Goal: Check status: Check status

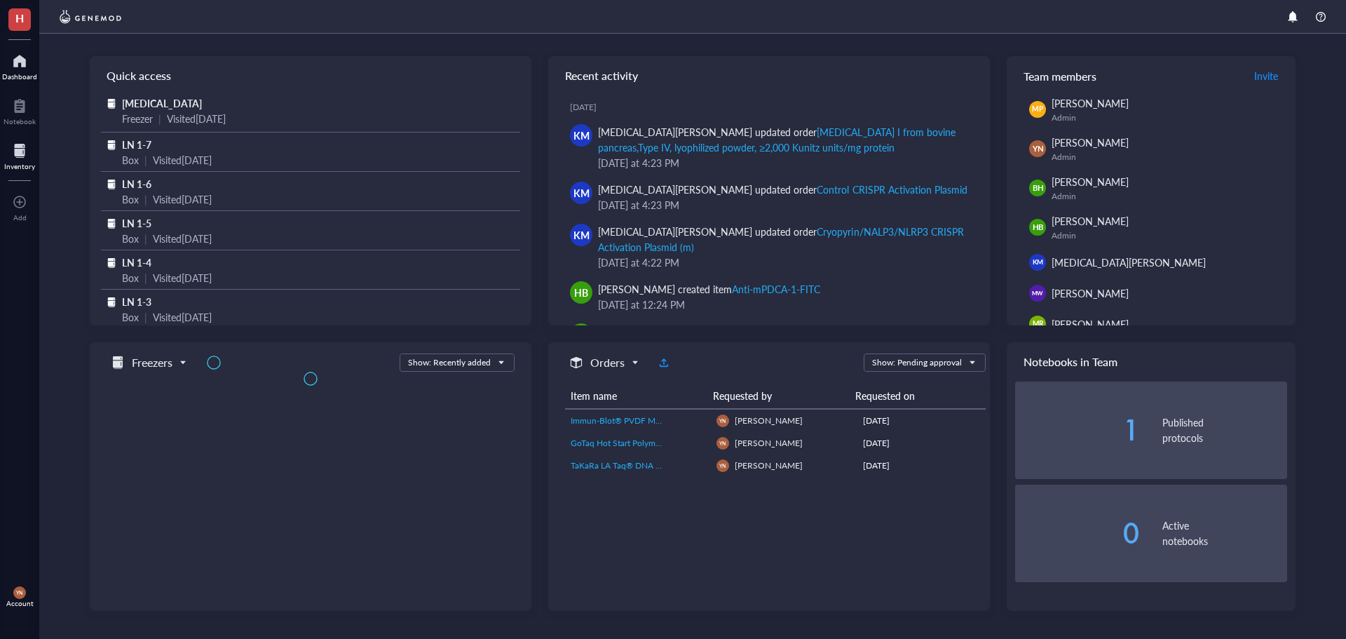
click at [19, 158] on div at bounding box center [19, 151] width 31 height 22
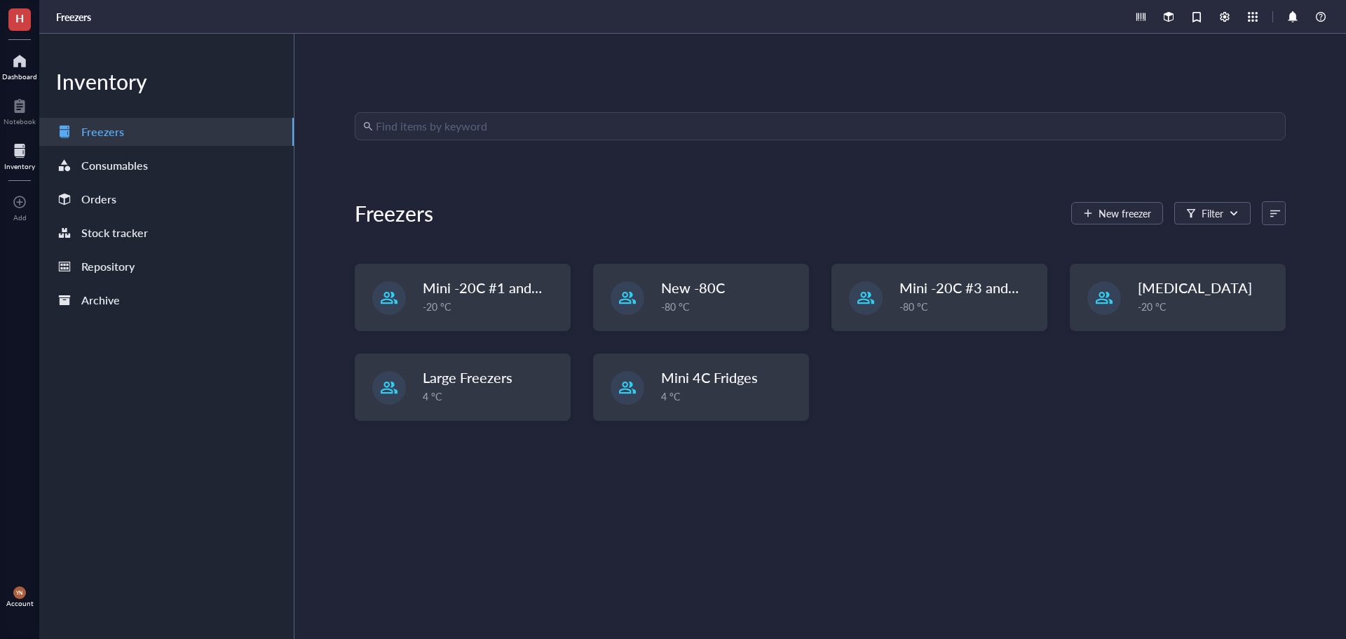
click at [12, 72] on div "Dashboard" at bounding box center [19, 76] width 35 height 8
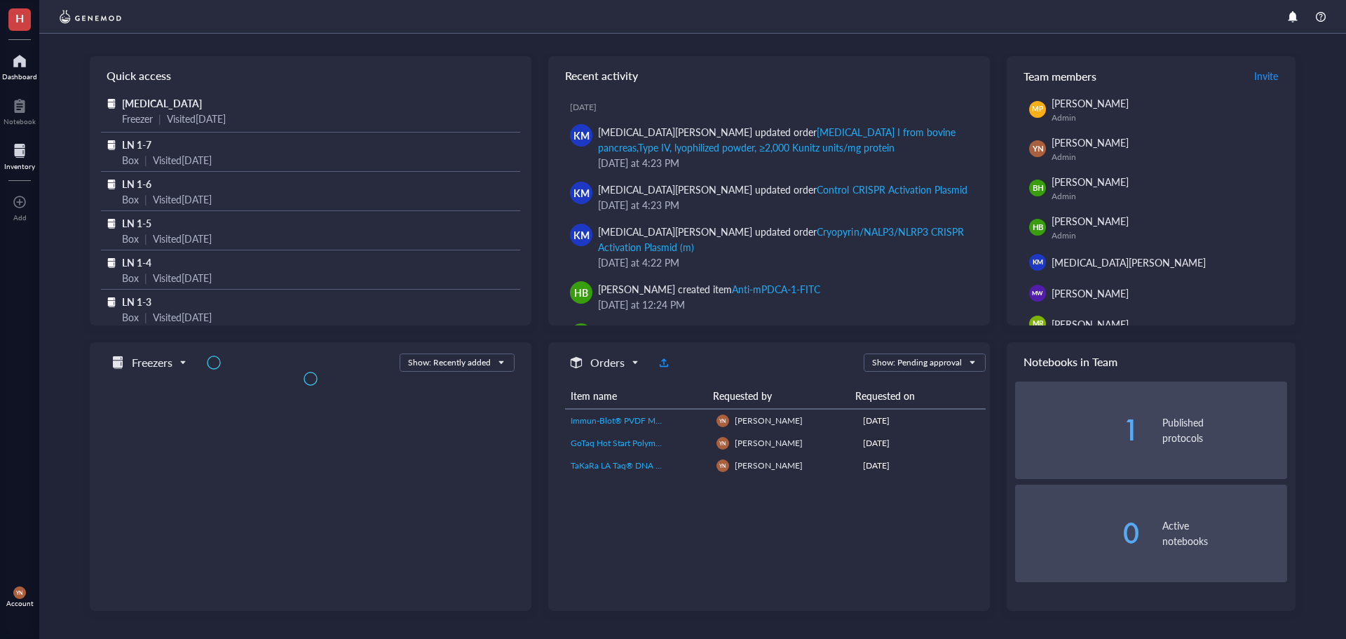
click at [27, 156] on div at bounding box center [19, 151] width 31 height 22
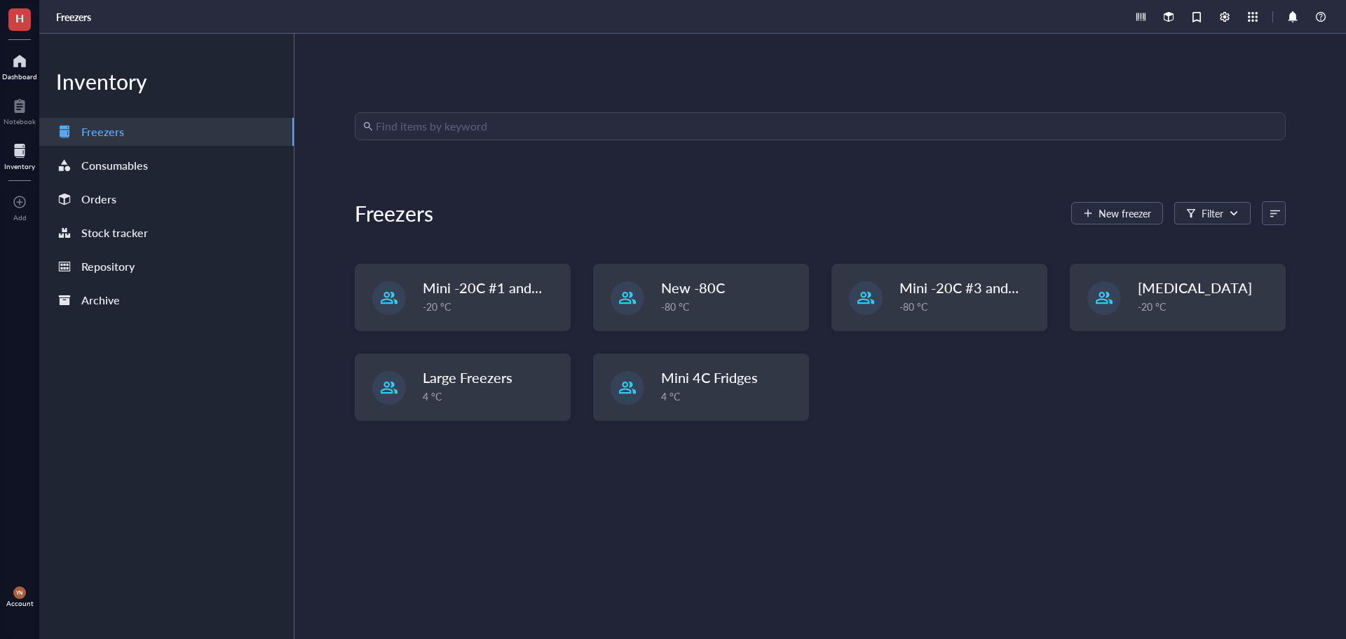
click at [22, 59] on div at bounding box center [19, 61] width 35 height 22
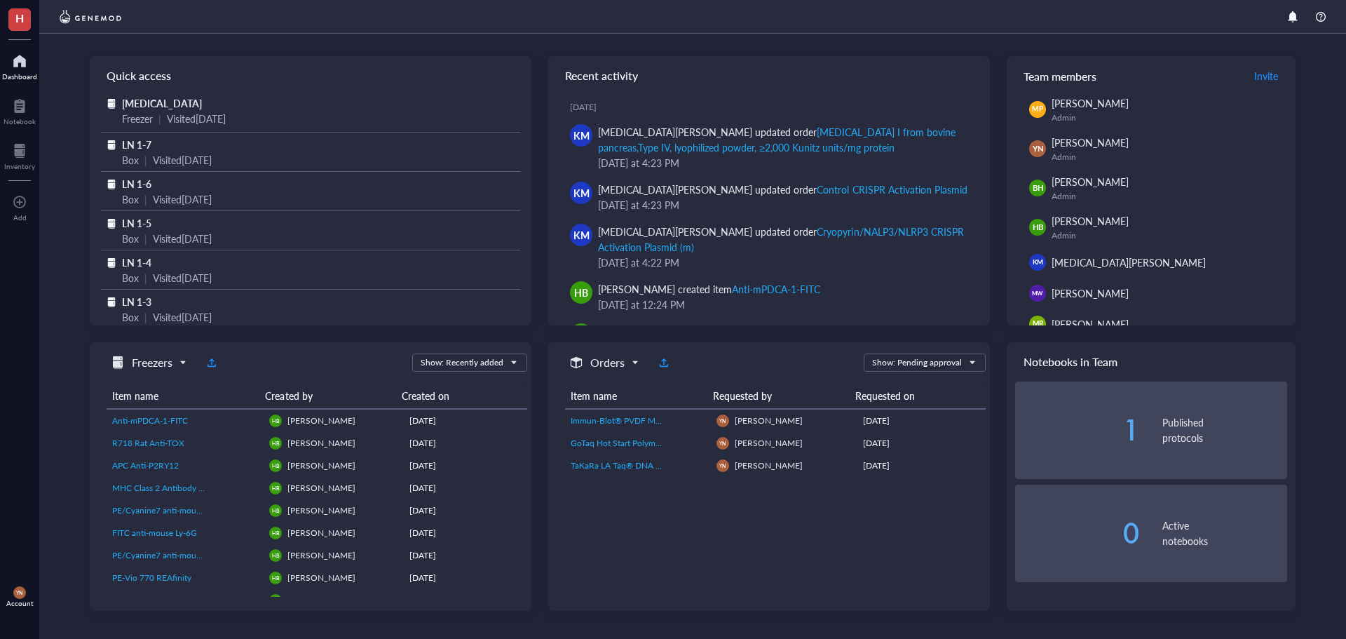
click at [528, 32] on div at bounding box center [692, 17] width 1307 height 34
click at [24, 160] on div at bounding box center [19, 151] width 31 height 22
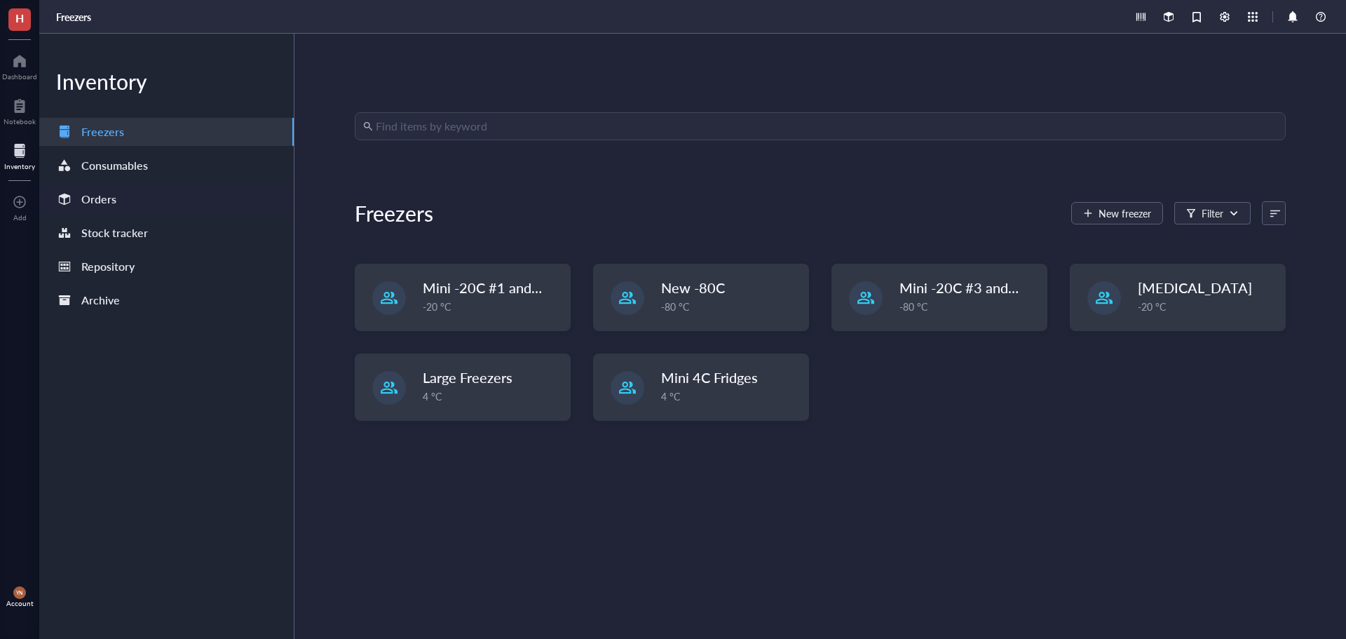
click at [119, 208] on div "Orders" at bounding box center [166, 199] width 255 height 28
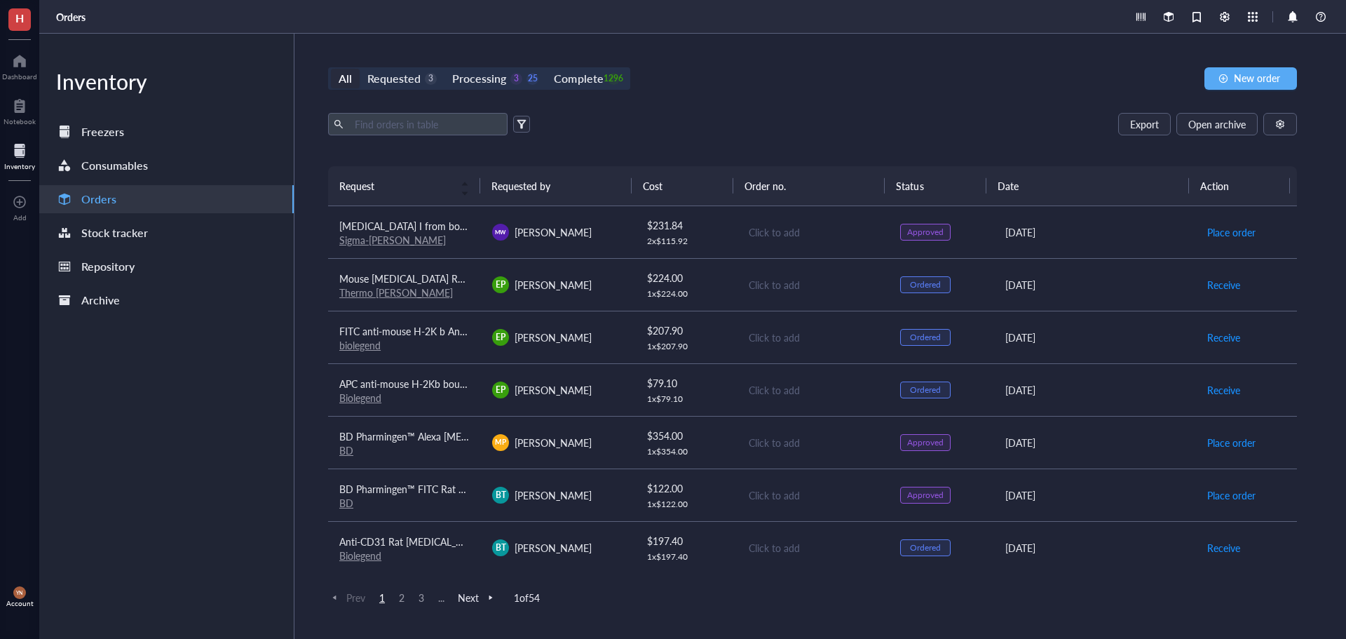
click at [495, 67] on div "All Requested 3 Processing 3 25 Complete 1296" at bounding box center [479, 78] width 302 height 22
click at [496, 75] on div "Processing" at bounding box center [479, 79] width 54 height 20
click at [445, 69] on input "Processing 3 25" at bounding box center [445, 69] width 0 height 0
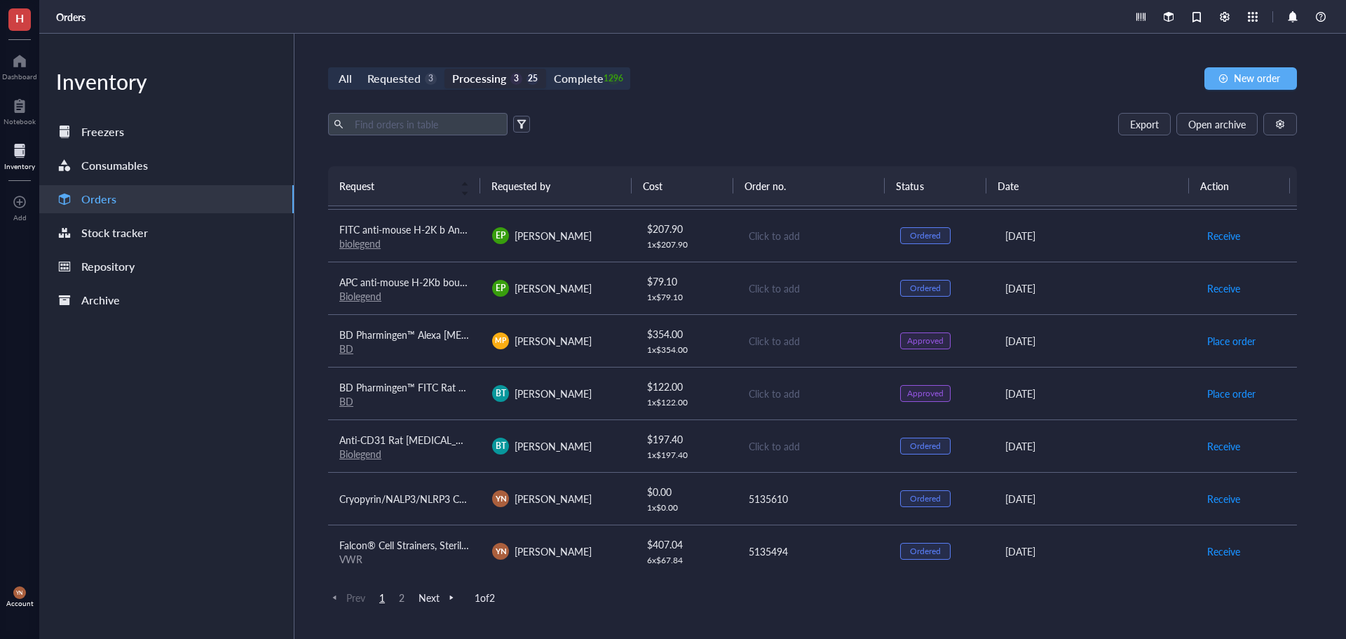
scroll to position [70, 0]
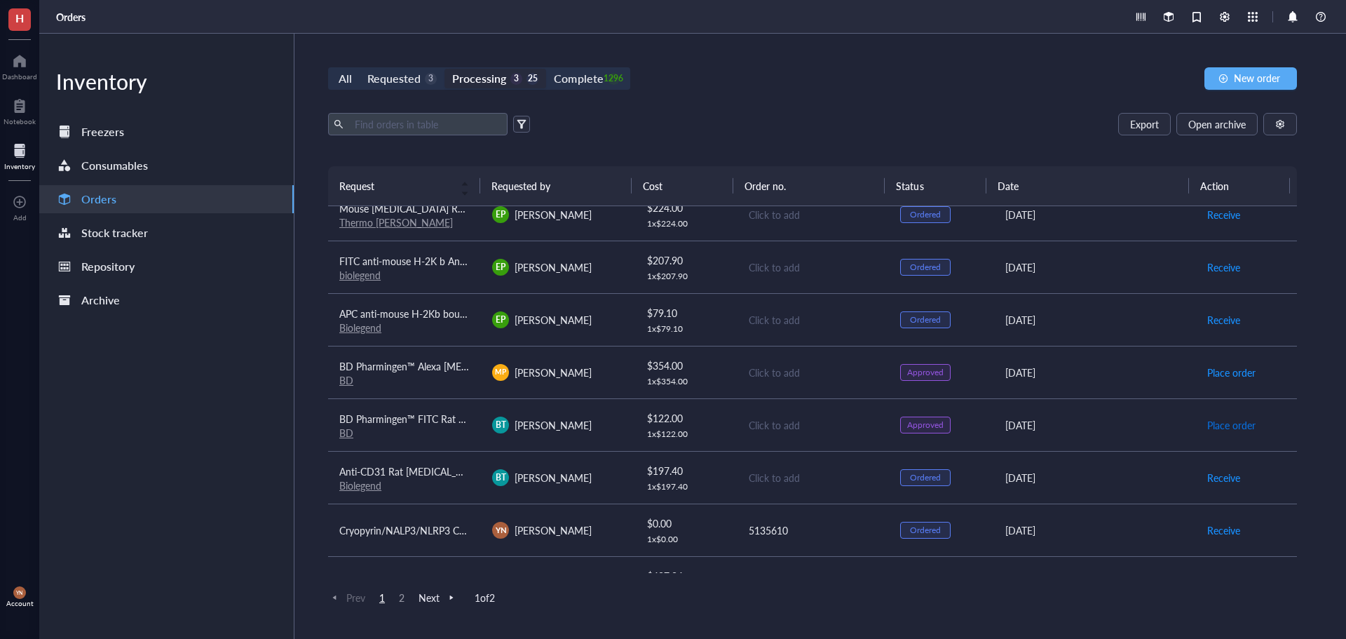
click at [1226, 426] on span "Place order" at bounding box center [1232, 424] width 48 height 15
click at [1225, 374] on span "Place order" at bounding box center [1232, 372] width 48 height 15
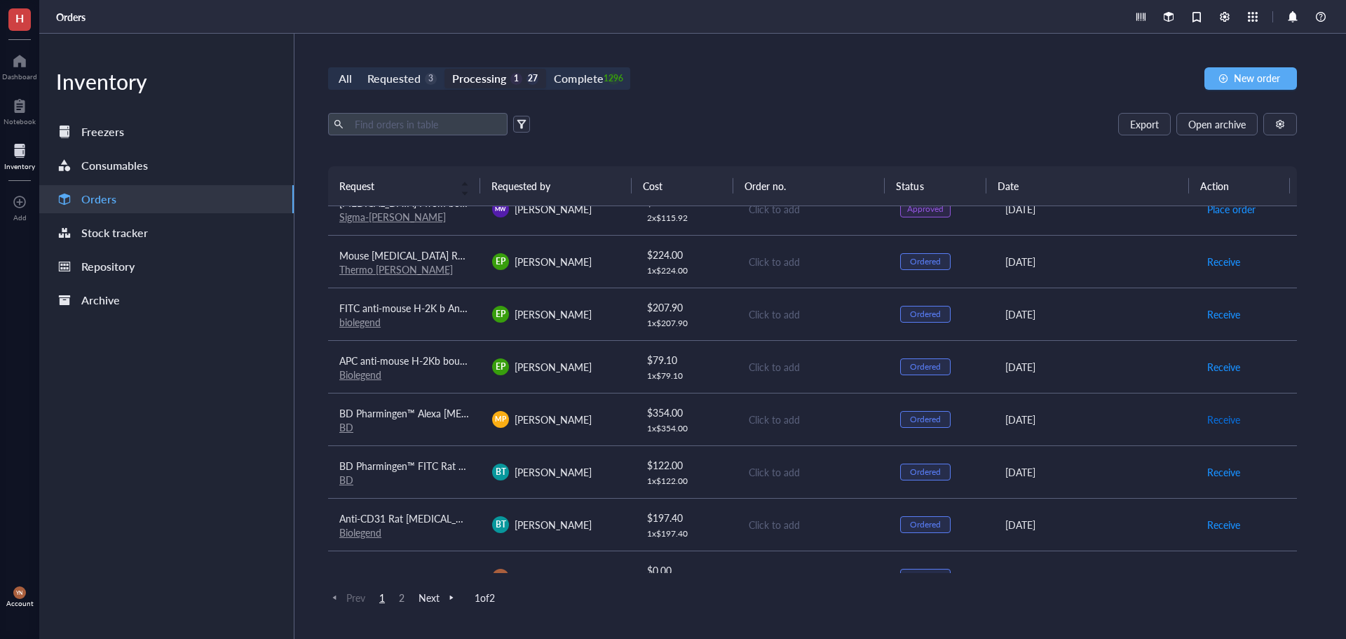
scroll to position [0, 0]
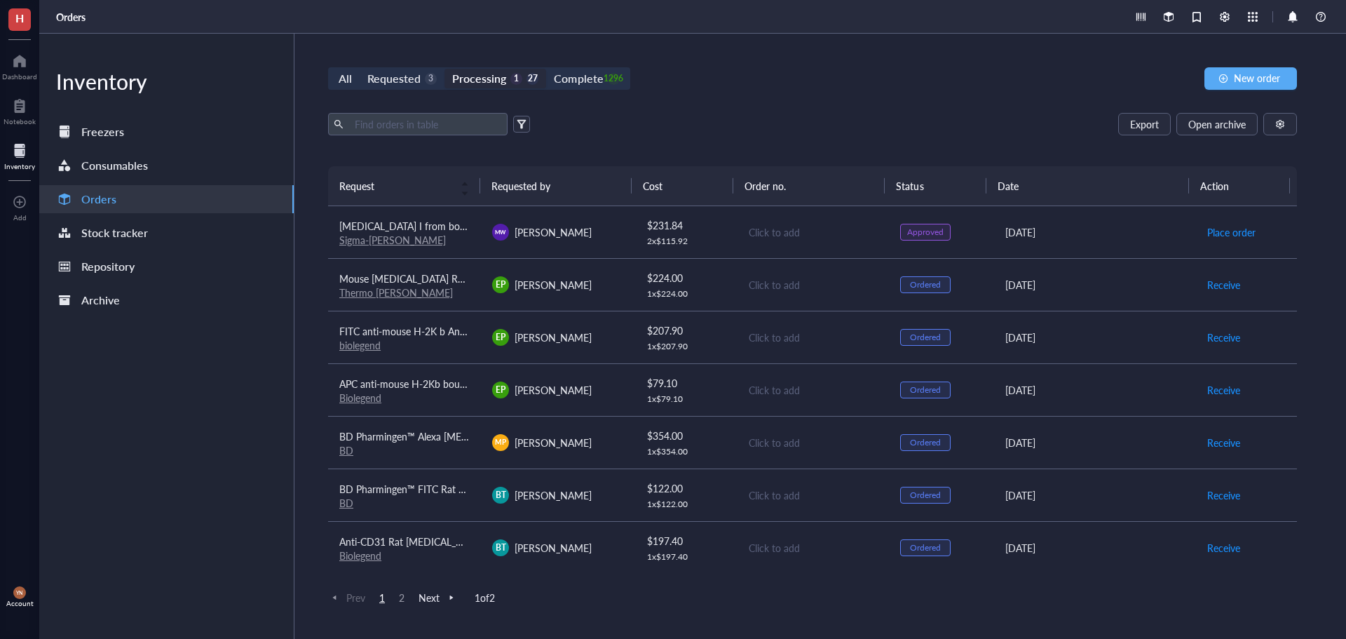
click at [431, 226] on span "[MEDICAL_DATA] I from bovine pancreas,Type IV, lyophilized powder, ≥2,000 Kunit…" at bounding box center [558, 226] width 438 height 14
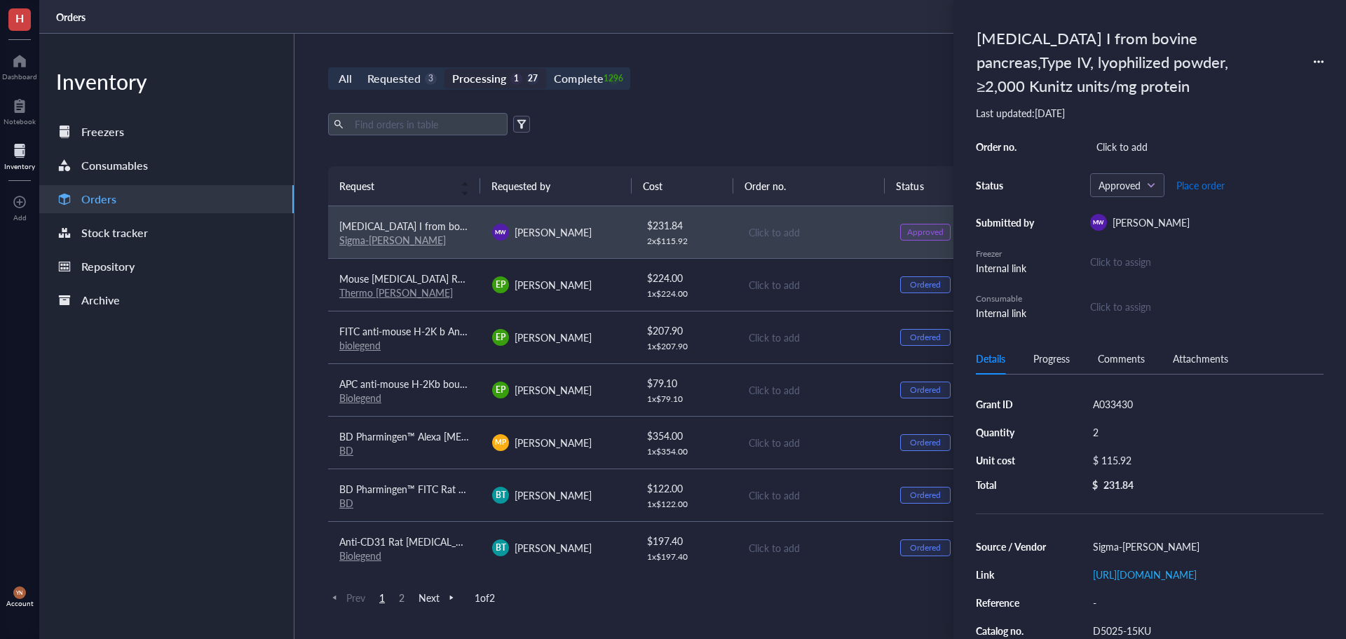
click at [1210, 183] on span "Place order" at bounding box center [1201, 185] width 48 height 11
click at [419, 282] on span "Mouse [MEDICAL_DATA] Recombinant Protein, PeproTech®" at bounding box center [469, 278] width 261 height 14
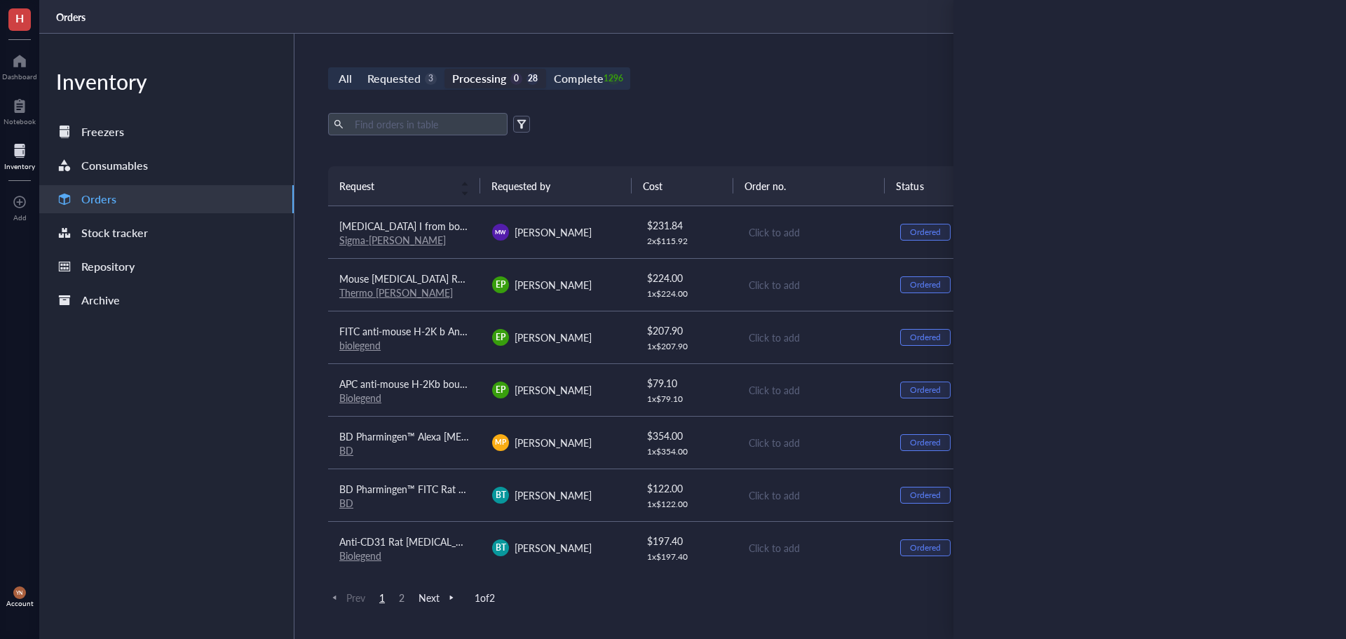
click at [822, 66] on div "All Requested 3 Processing 0 28 Complete 1296 New order Export Open archive Req…" at bounding box center [813, 336] width 1036 height 605
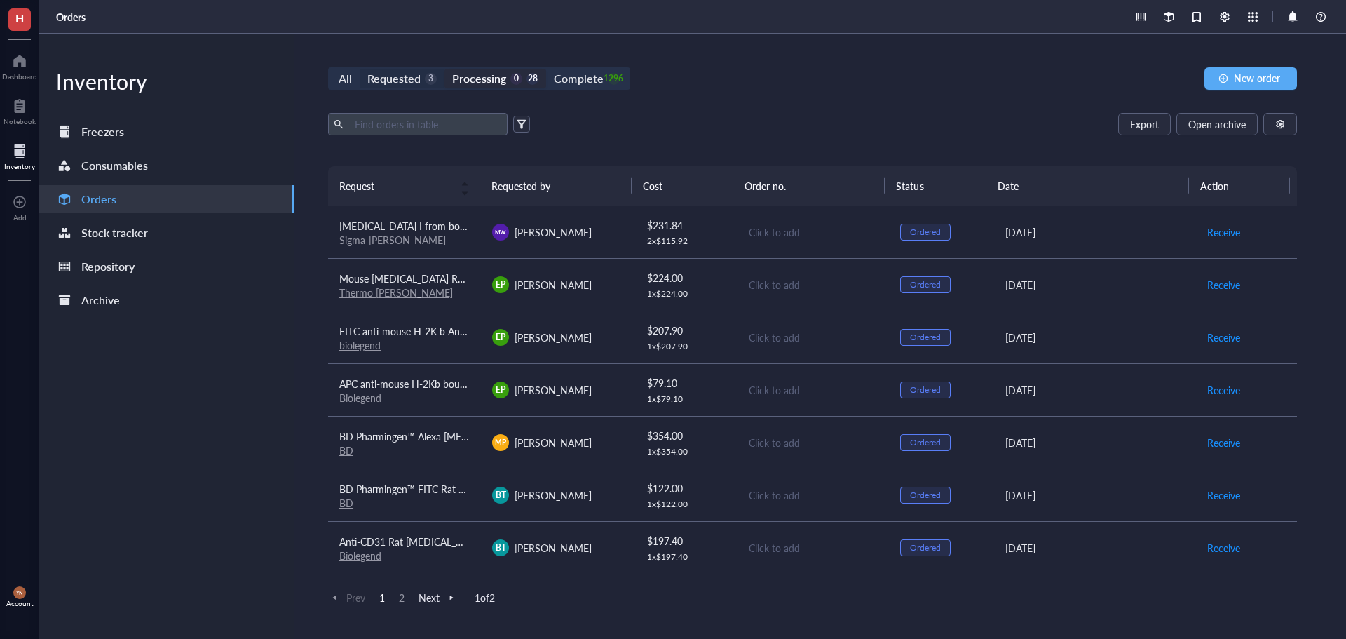
click at [423, 76] on div "Requested 3" at bounding box center [401, 79] width 69 height 20
click at [360, 69] on input "Requested 3" at bounding box center [360, 69] width 0 height 0
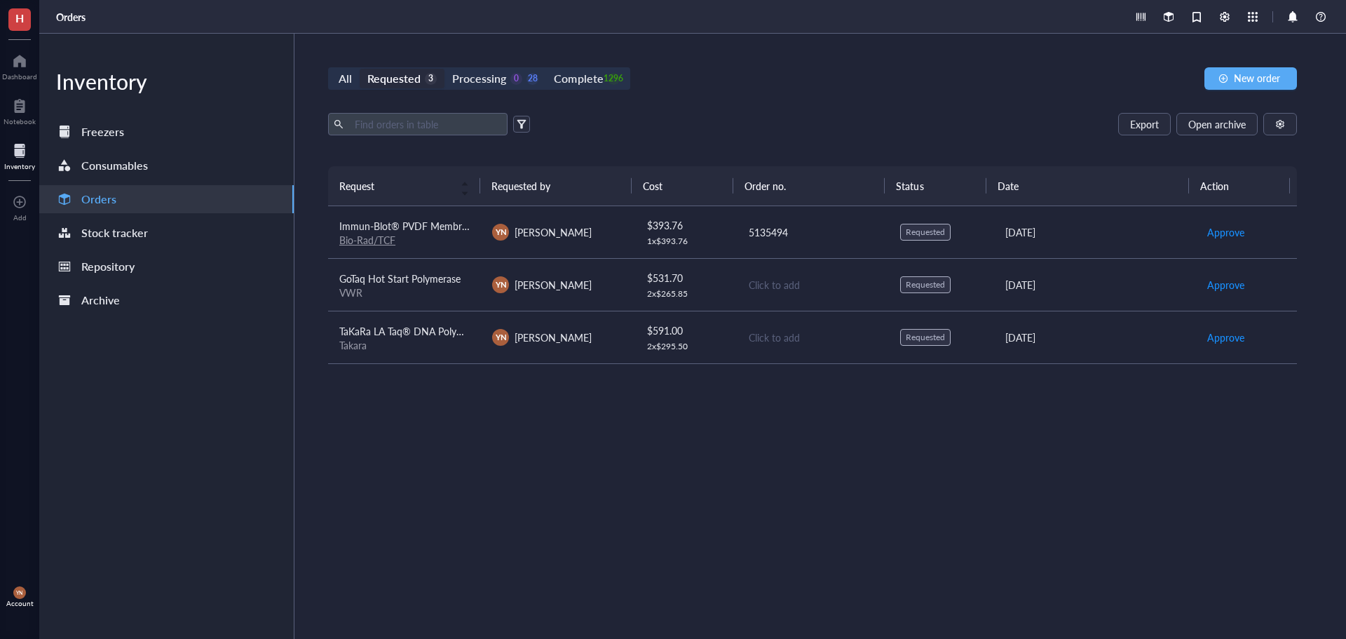
click at [598, 477] on div "Request Requested by Cost Order no. Status Date Action Immun-Blot® PVDF Membran…" at bounding box center [812, 369] width 969 height 406
click at [504, 70] on div "Processing" at bounding box center [479, 79] width 54 height 20
click at [445, 69] on input "Processing 0 28" at bounding box center [445, 69] width 0 height 0
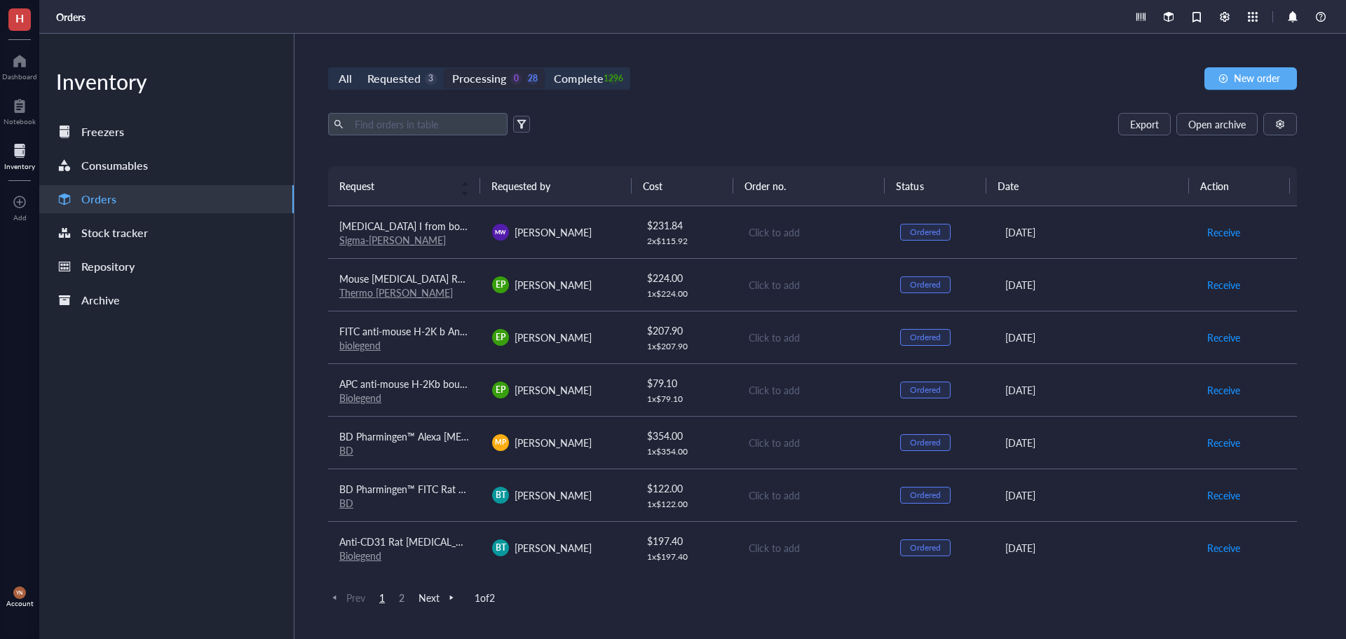
click at [581, 72] on div "Complete" at bounding box center [578, 79] width 49 height 20
click at [546, 69] on input "Complete 1296" at bounding box center [546, 69] width 0 height 0
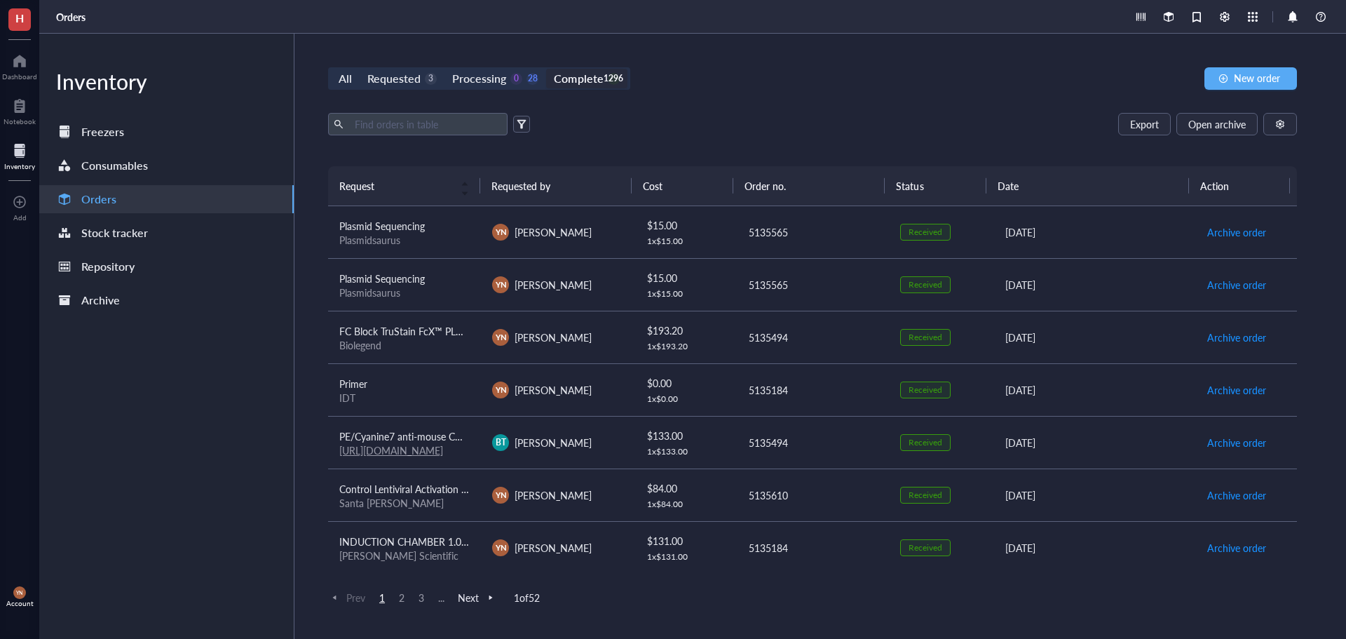
click at [969, 116] on div "Export Open archive" at bounding box center [812, 124] width 969 height 22
